Goal: Check status: Check status

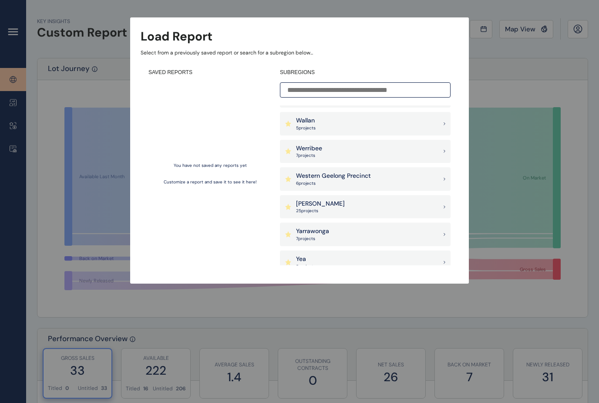
scroll to position [796, 0]
click at [427, 200] on div "[PERSON_NAME] 25 project s" at bounding box center [365, 208] width 171 height 24
